Goal: Navigation & Orientation: Find specific page/section

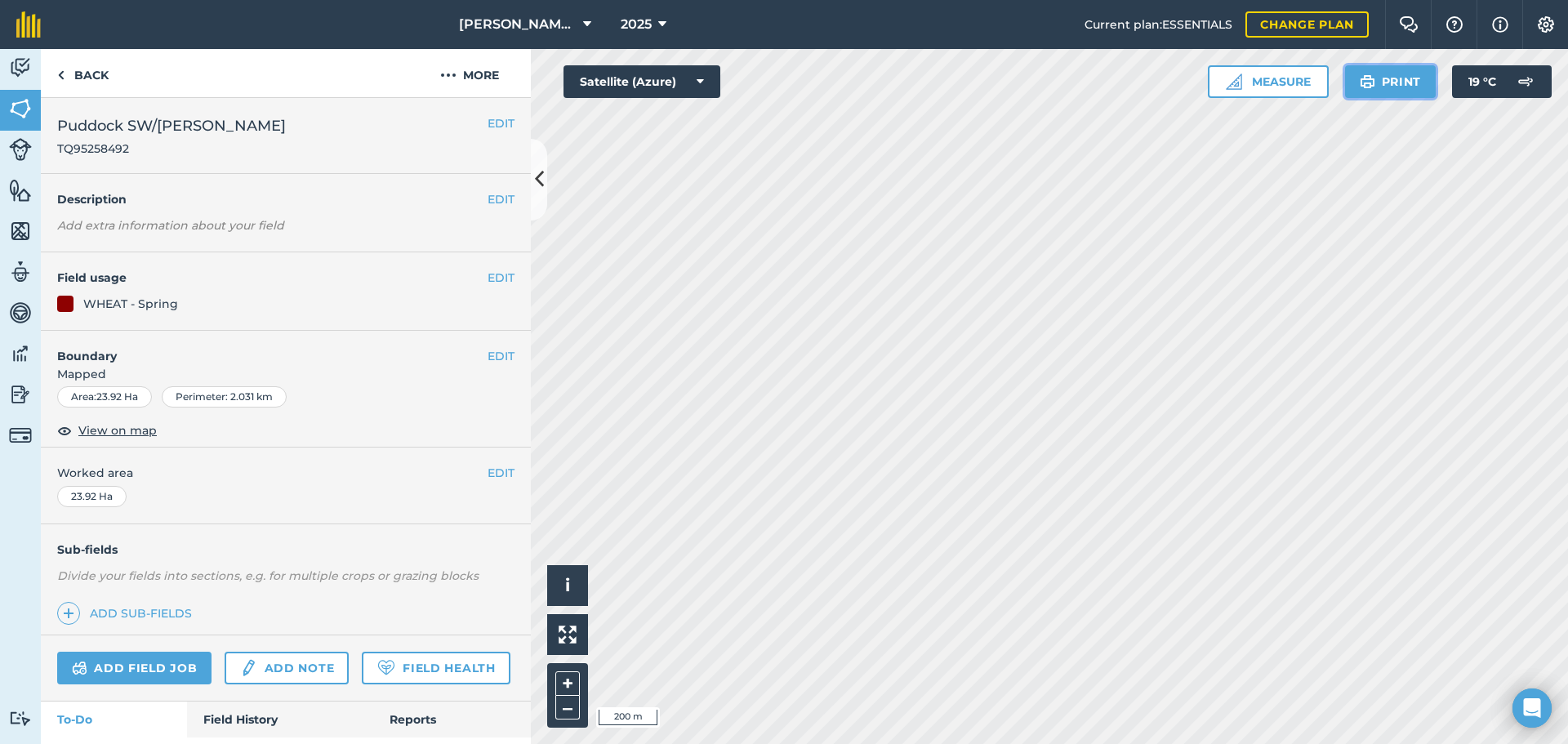
click at [1368, 76] on img at bounding box center [1367, 82] width 15 height 20
